Goal: Find specific page/section: Find specific page/section

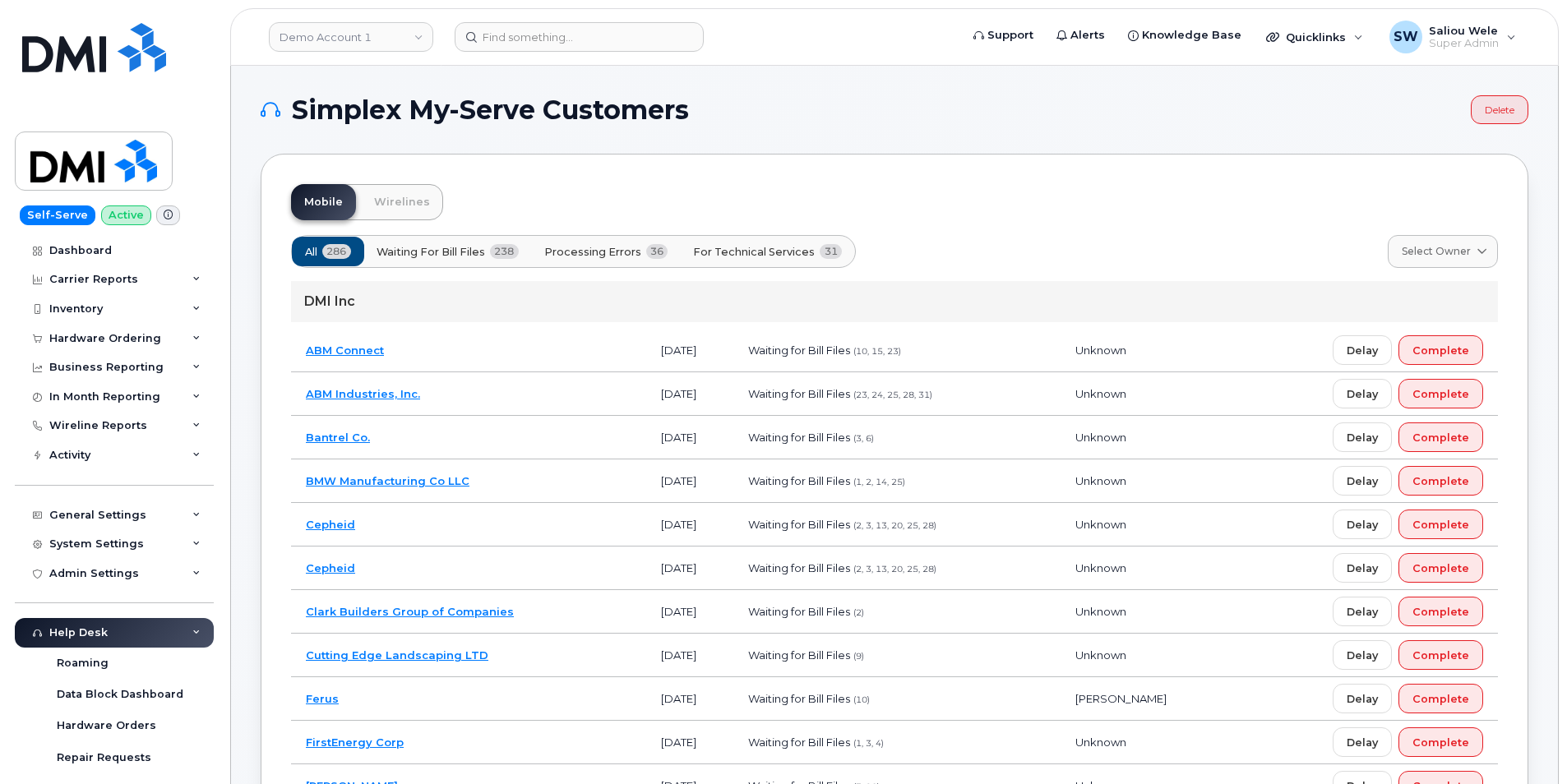
click at [1383, 114] on h1 "Simplex My-Serve Customers" at bounding box center [862, 109] width 1202 height 26
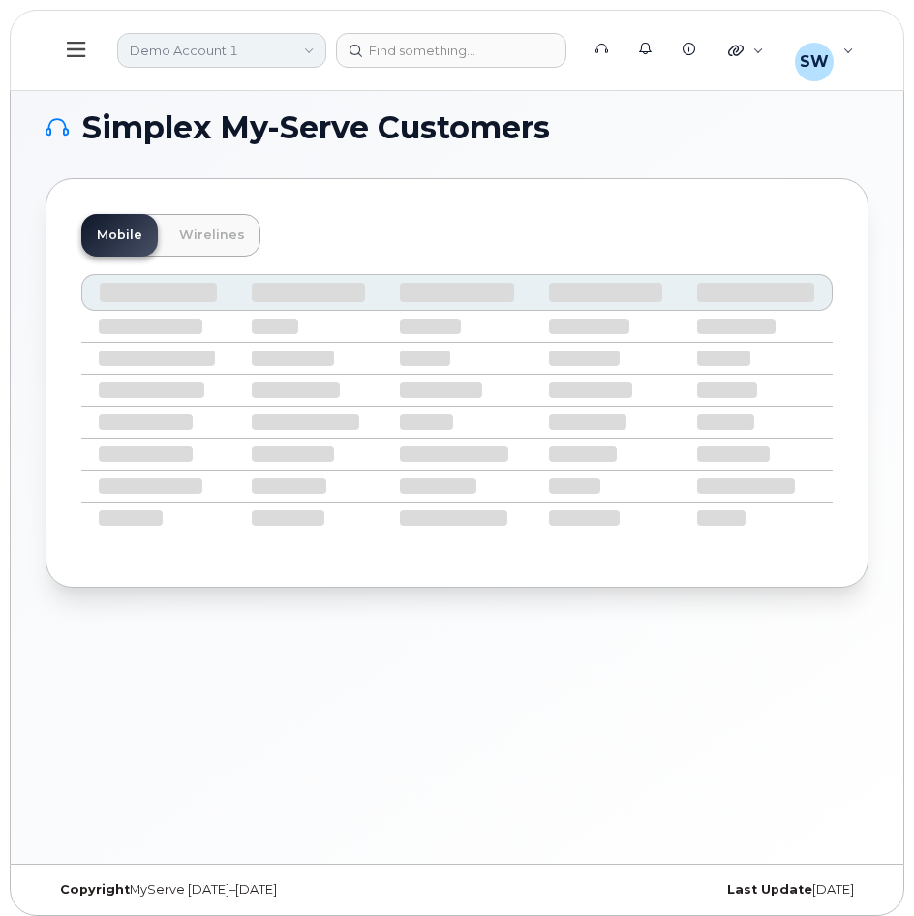
click at [290, 53] on link "Demo Account 1" at bounding box center [221, 50] width 209 height 35
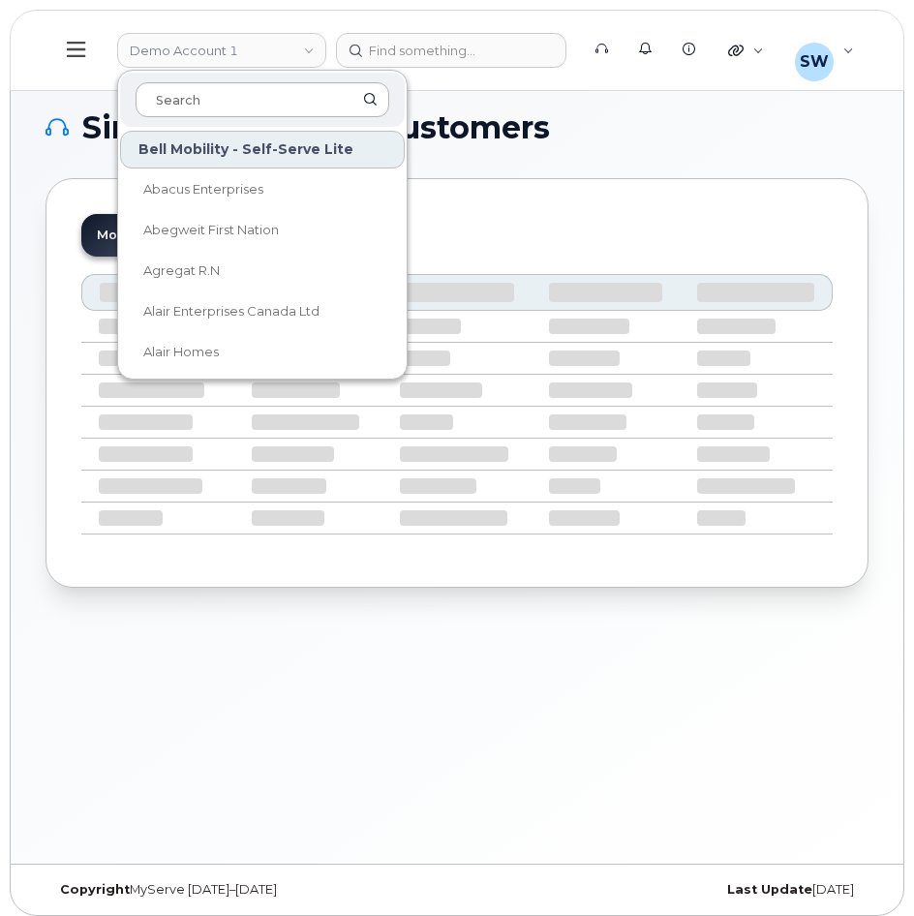
click at [243, 105] on input at bounding box center [263, 99] width 254 height 35
click at [205, 105] on input at bounding box center [263, 99] width 254 height 35
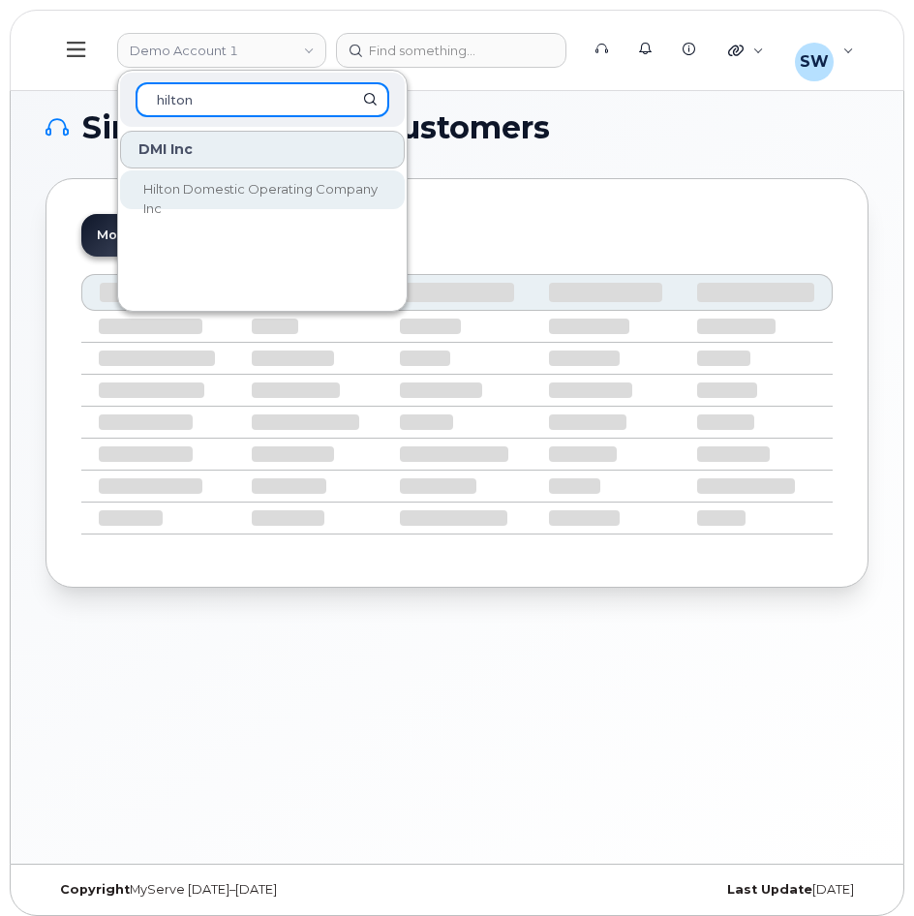
type input "hilton"
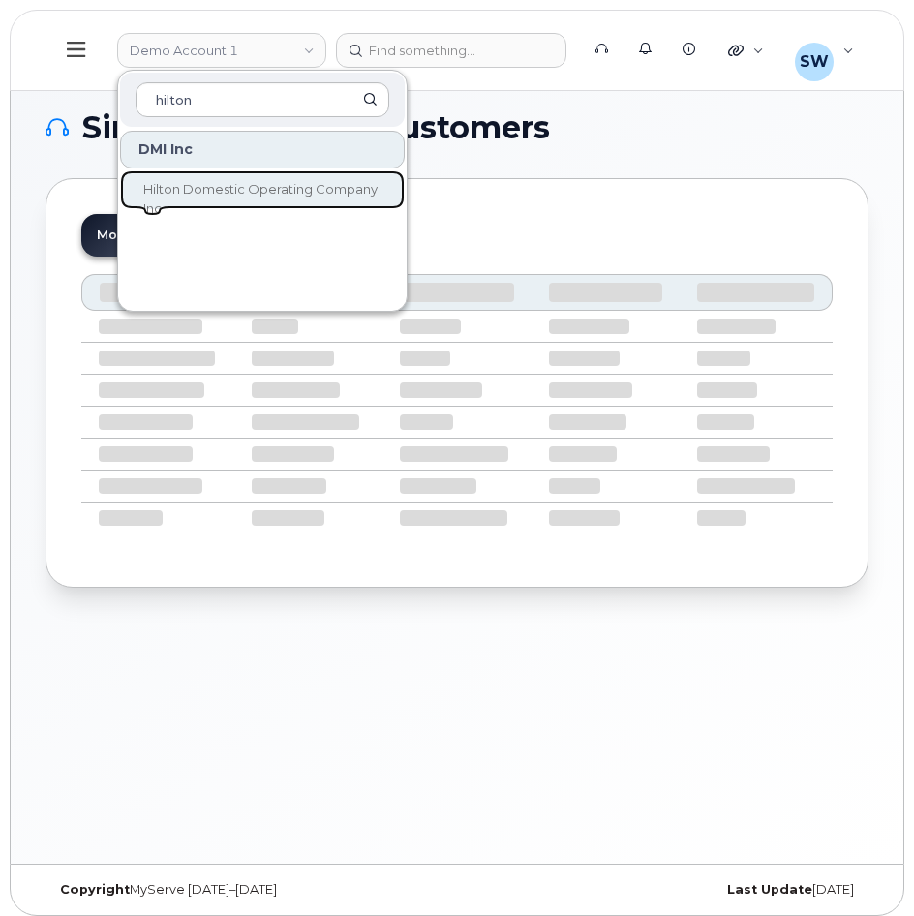
click at [221, 202] on link "Hilton Domestic Operating Company Inc" at bounding box center [262, 189] width 285 height 39
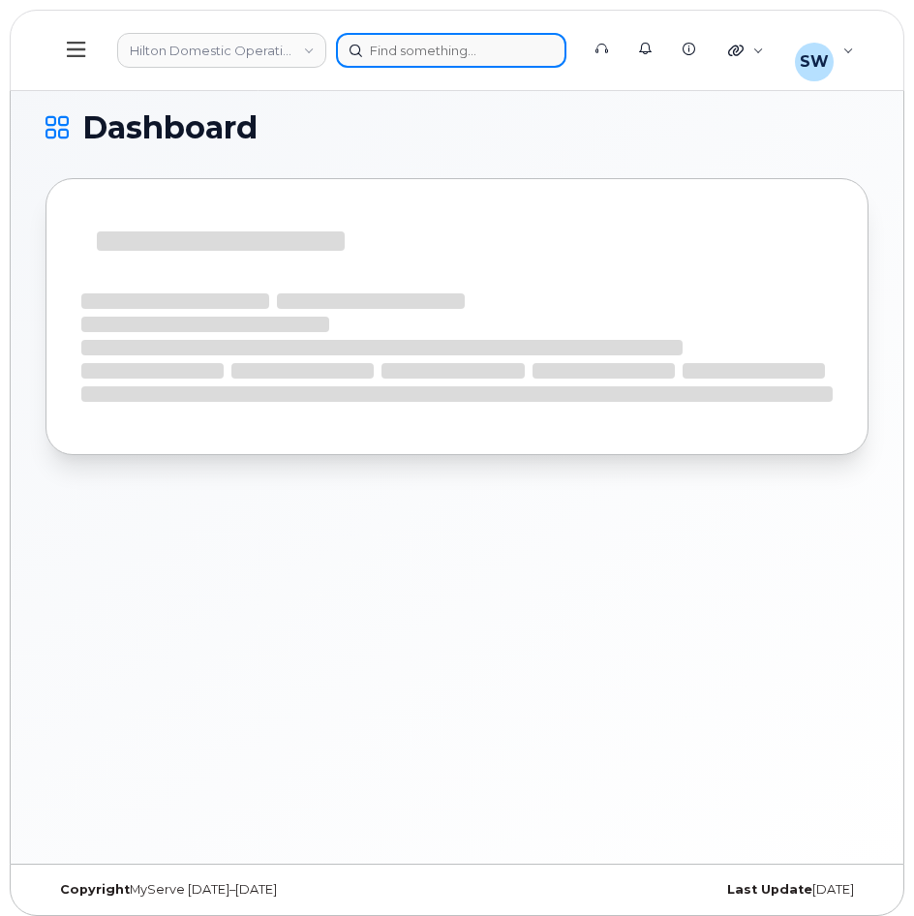
click at [431, 52] on div at bounding box center [451, 50] width 230 height 35
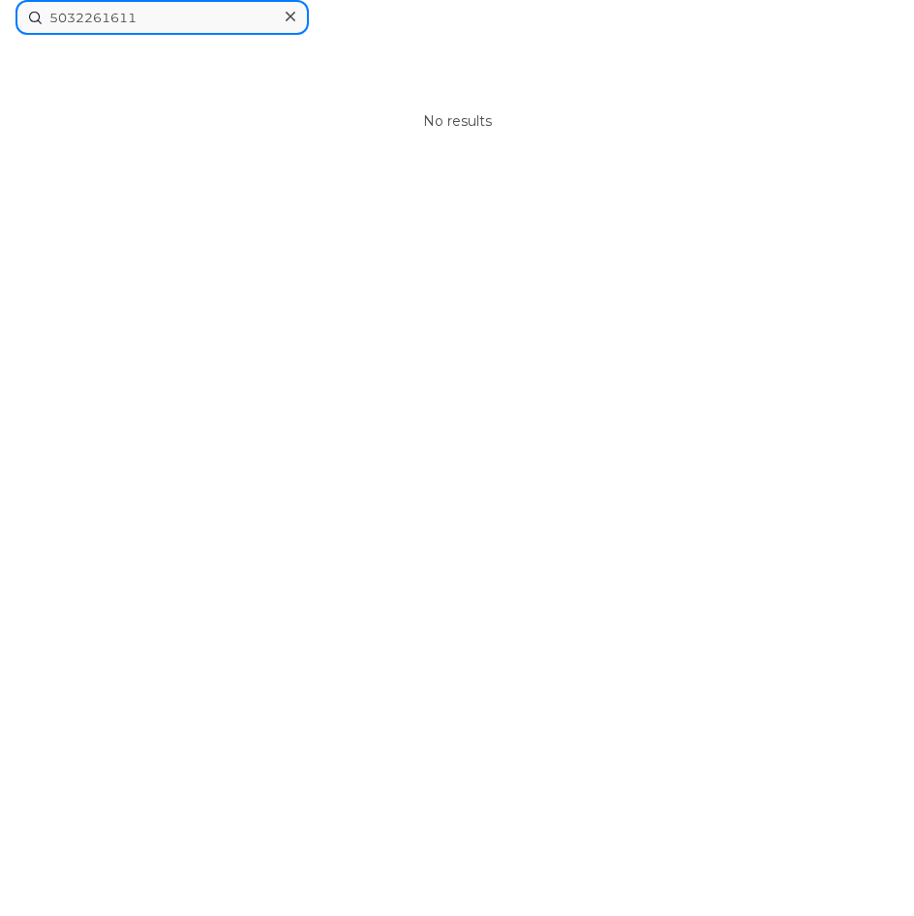
click at [54, 18] on input "5032261611" at bounding box center [161, 17] width 293 height 35
type input "15032261611"
click at [296, 22] on div at bounding box center [290, 17] width 28 height 28
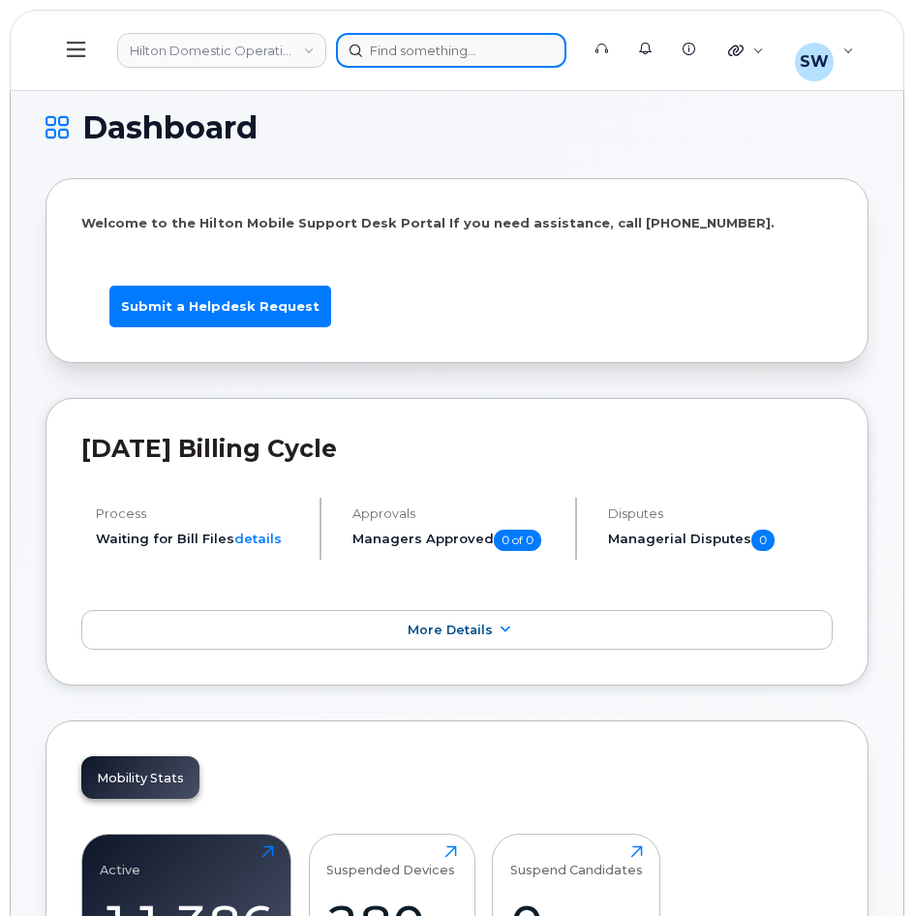
click at [443, 60] on div at bounding box center [451, 50] width 230 height 35
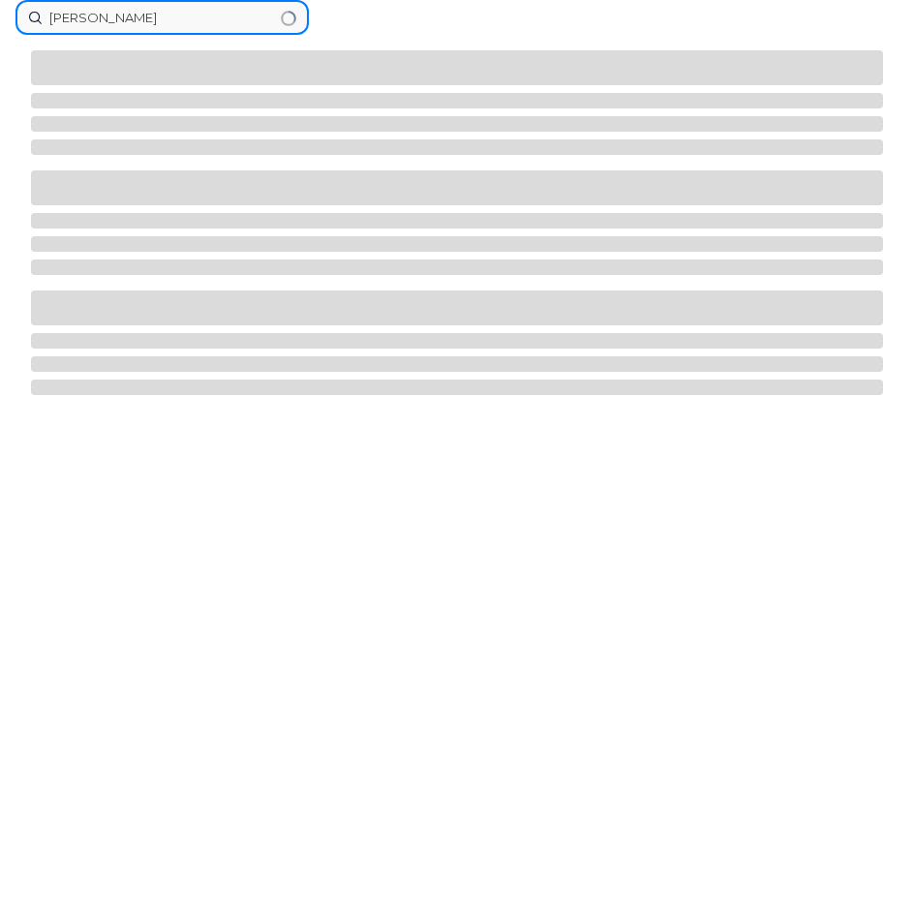
type input "nicole hillberry"
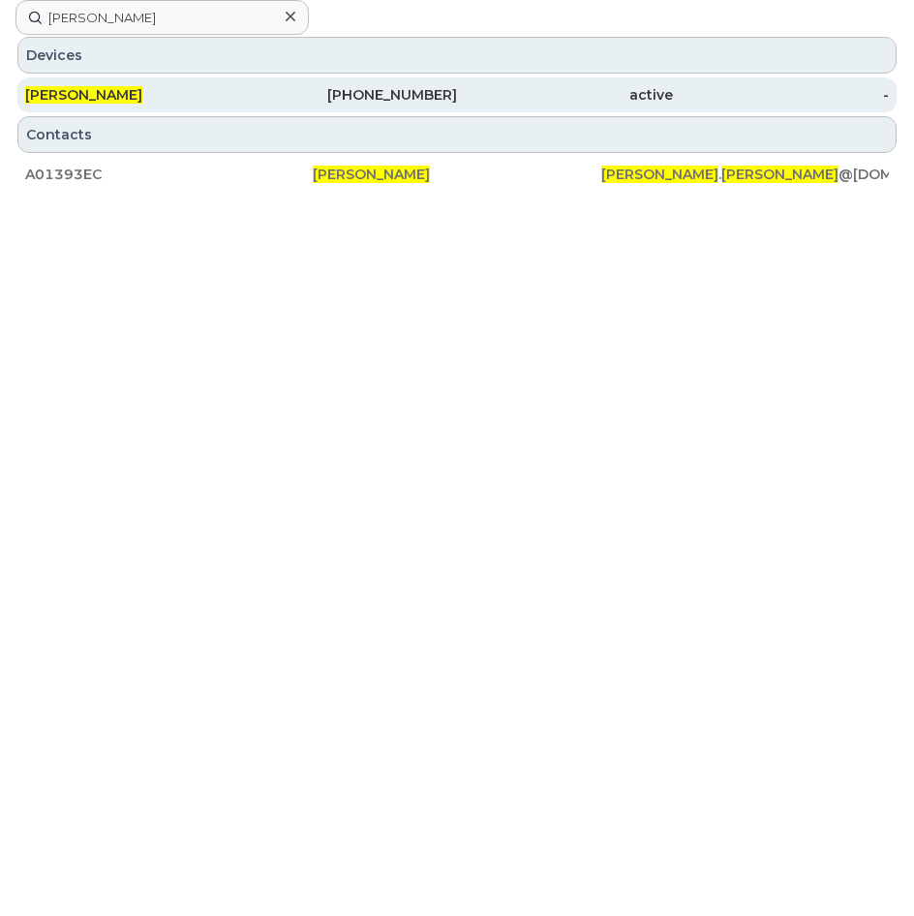
click at [141, 87] on span "[PERSON_NAME]" at bounding box center [83, 94] width 117 height 17
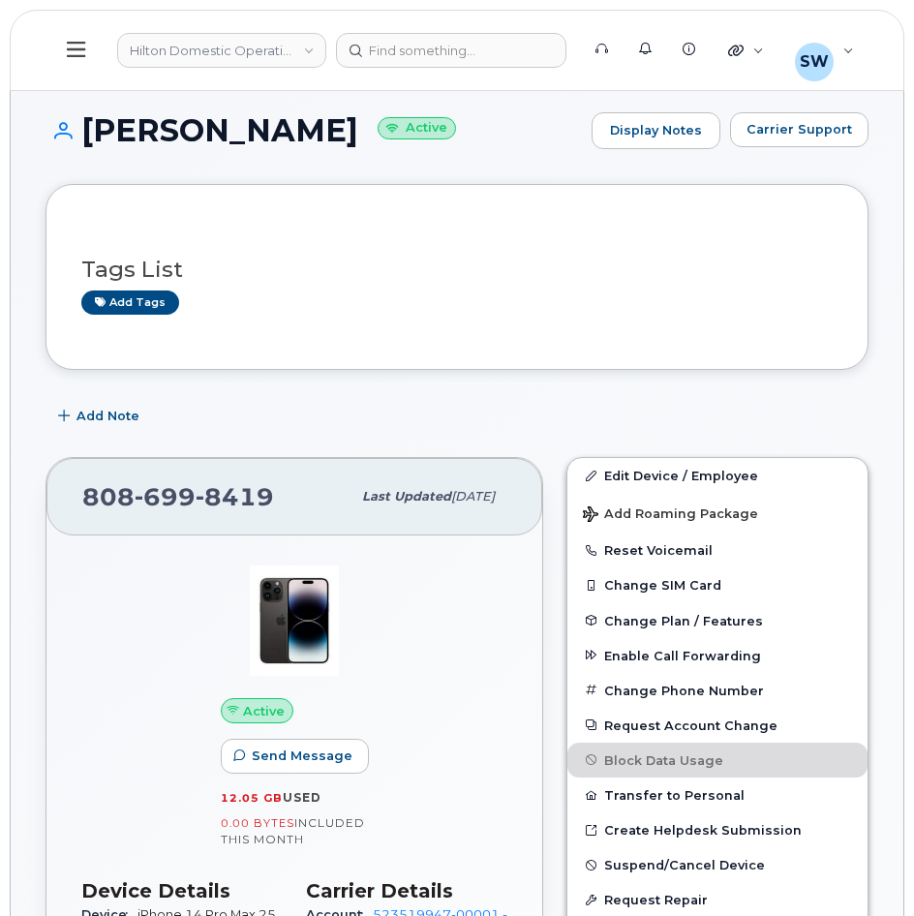
drag, startPoint x: 909, startPoint y: 100, endPoint x: 911, endPoint y: 140, distance: 40.7
click at [69, 44] on icon at bounding box center [76, 49] width 18 height 15
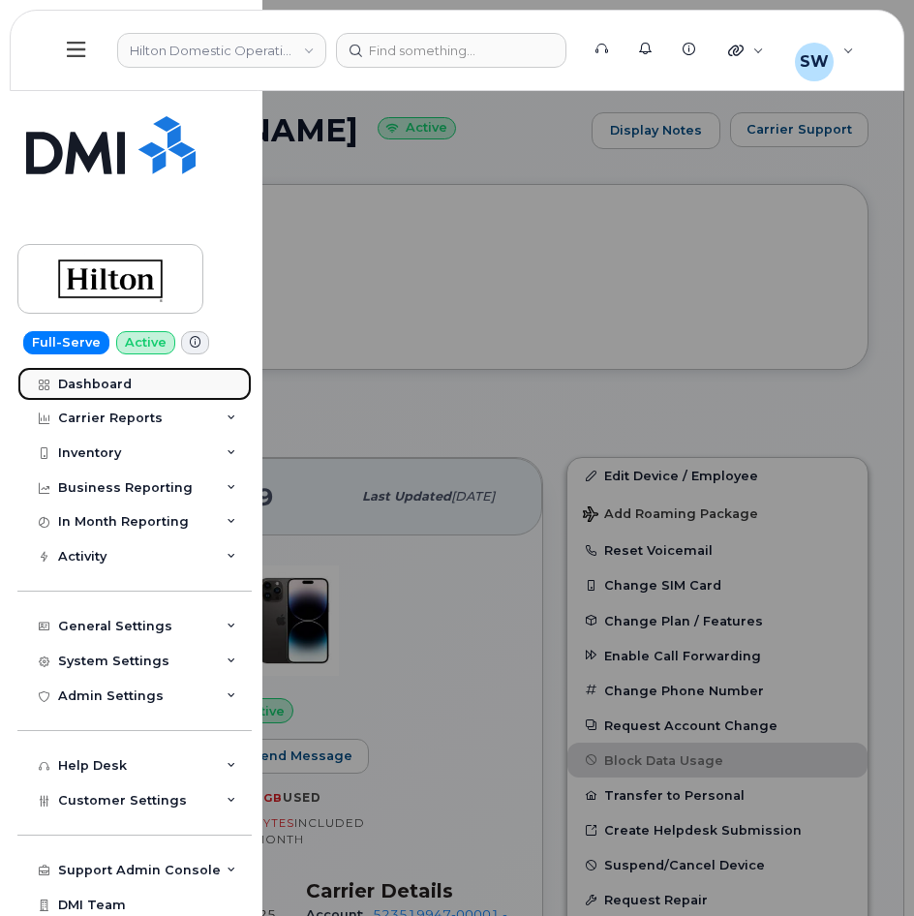
click at [97, 378] on div "Dashboard" at bounding box center [95, 384] width 74 height 15
